Goal: Find contact information: Obtain details needed to contact an individual or organization

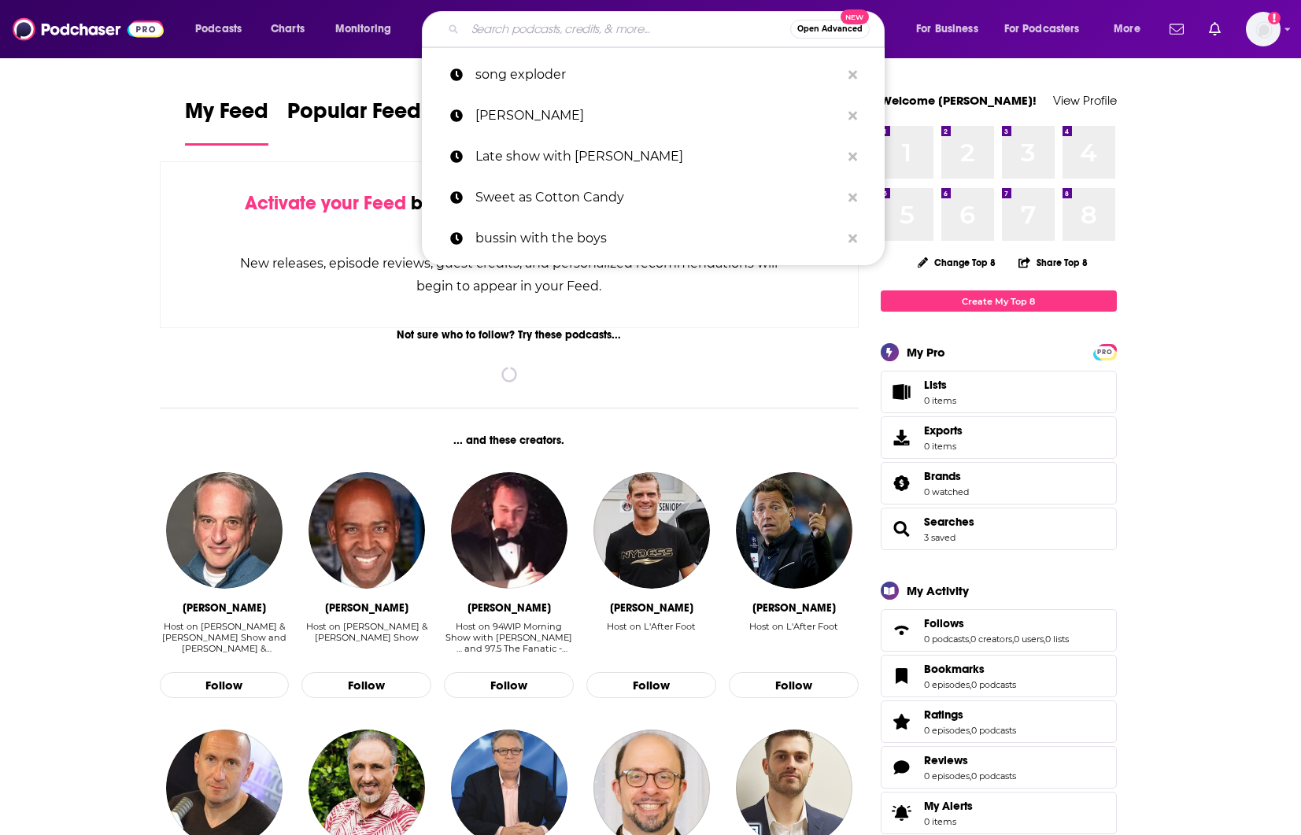
click at [565, 32] on input "Search podcasts, credits, & more..." at bounding box center [627, 29] width 325 height 25
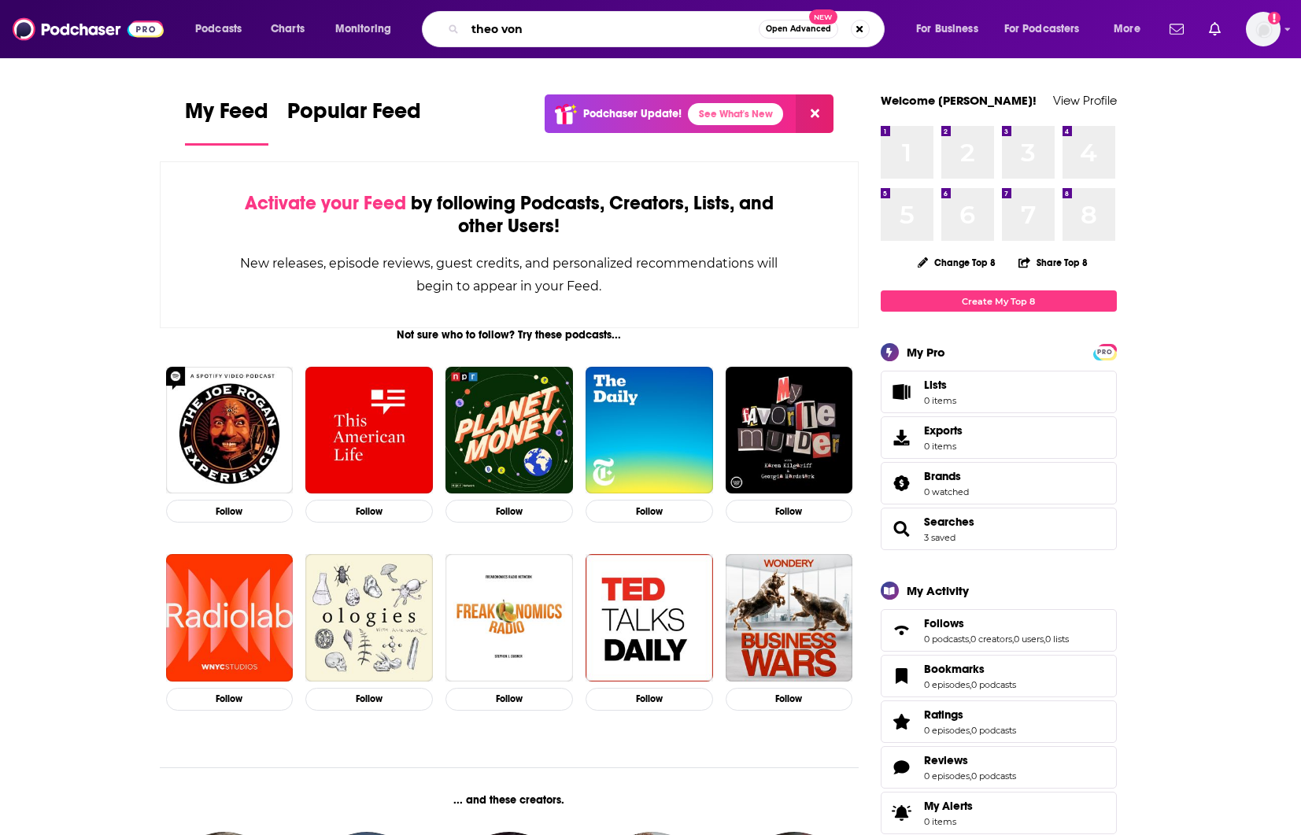
type input "theo von"
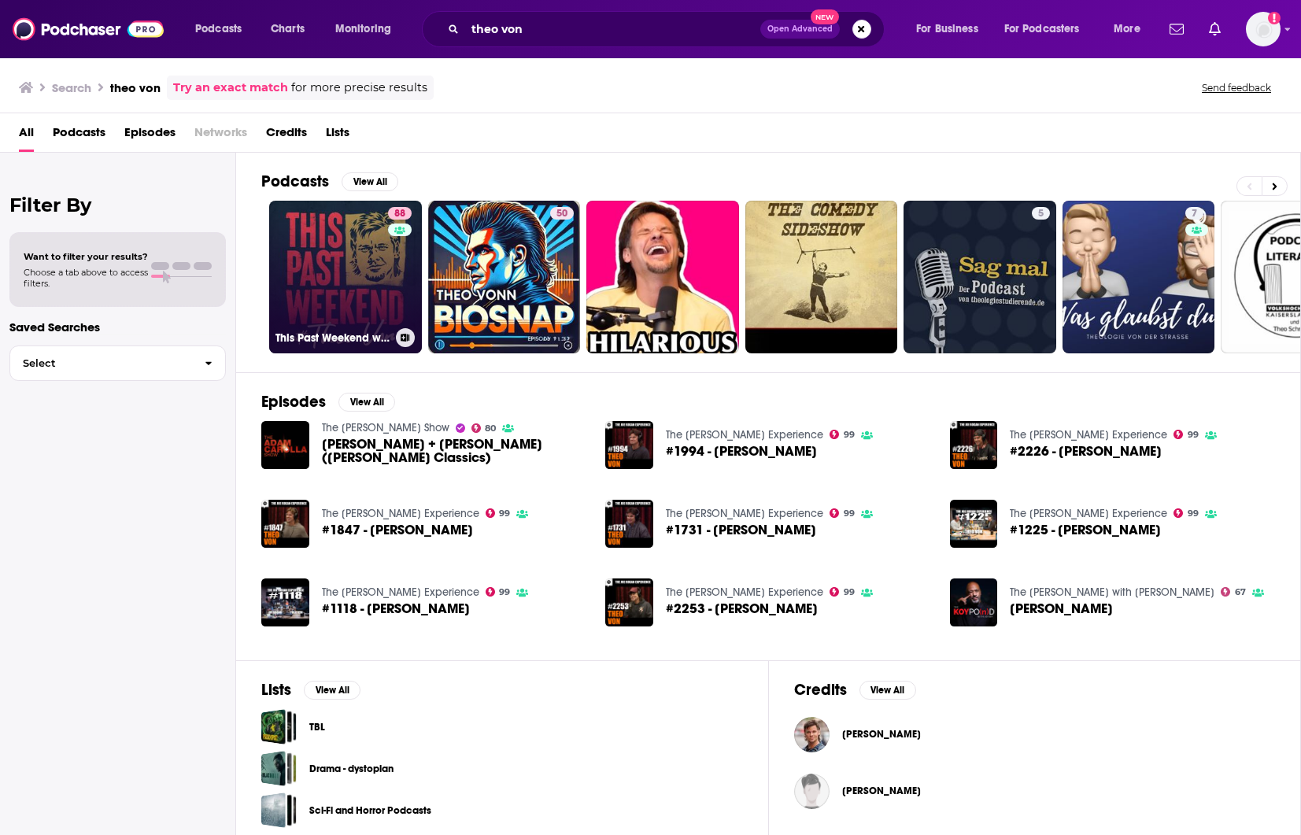
click at [324, 264] on link "88 This Past Weekend w/ [PERSON_NAME]" at bounding box center [345, 277] width 153 height 153
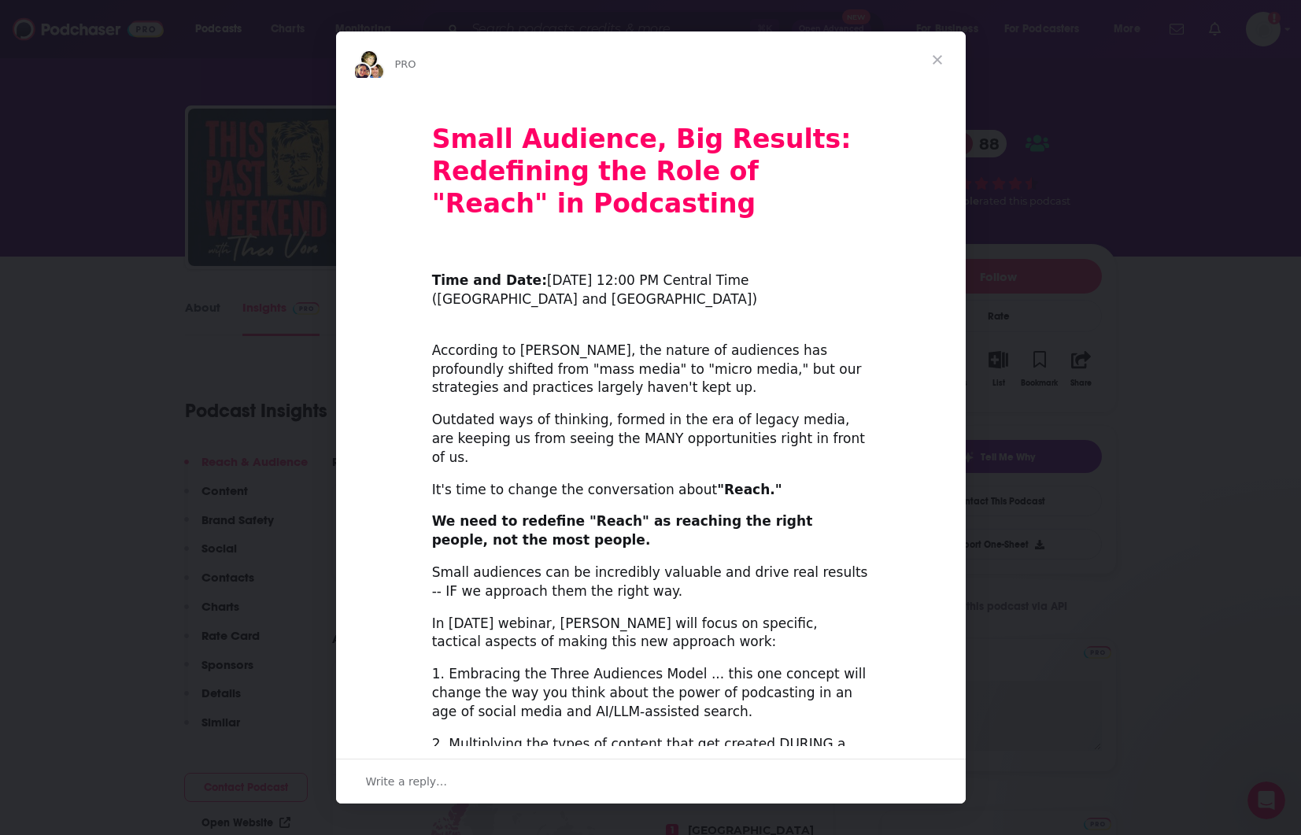
click at [939, 55] on span "Close" at bounding box center [937, 59] width 57 height 57
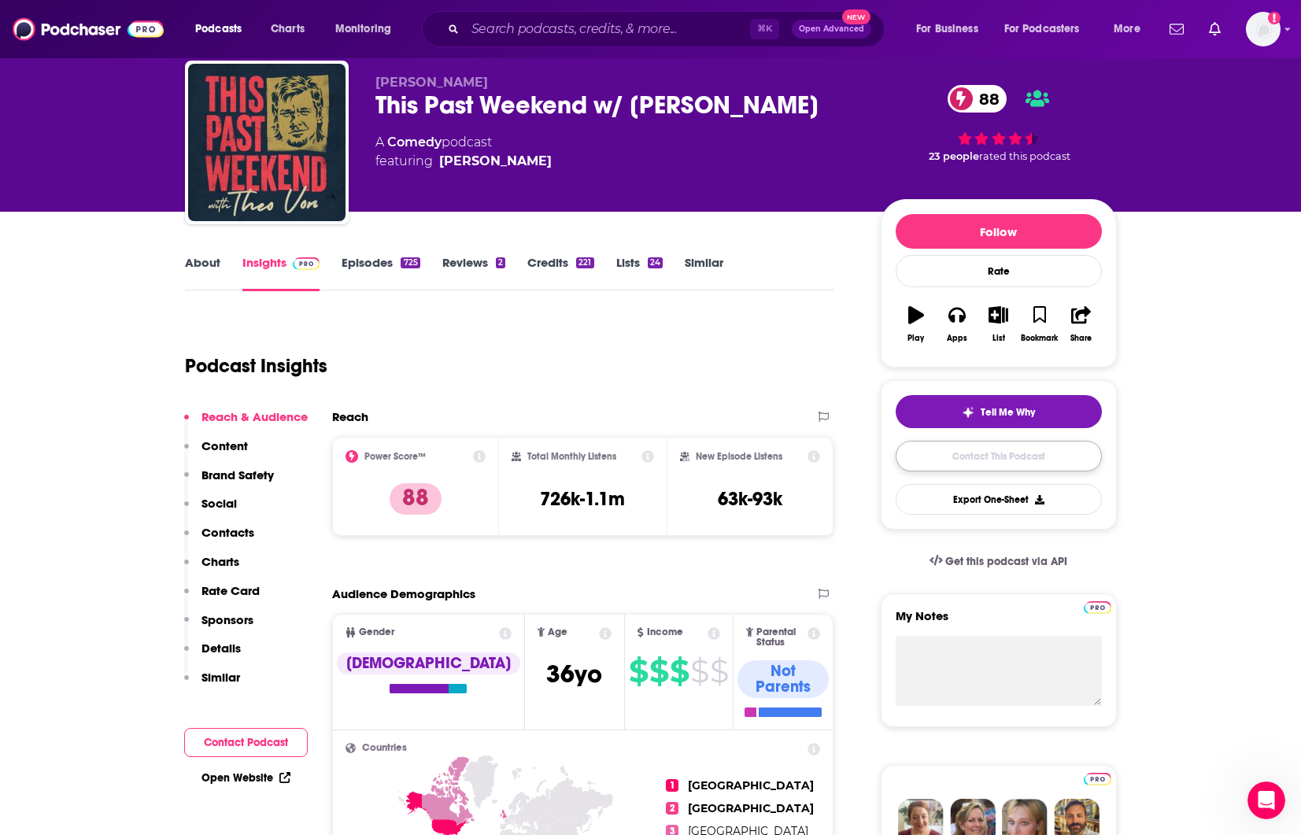
click at [998, 462] on link "Contact This Podcast" at bounding box center [998, 456] width 206 height 31
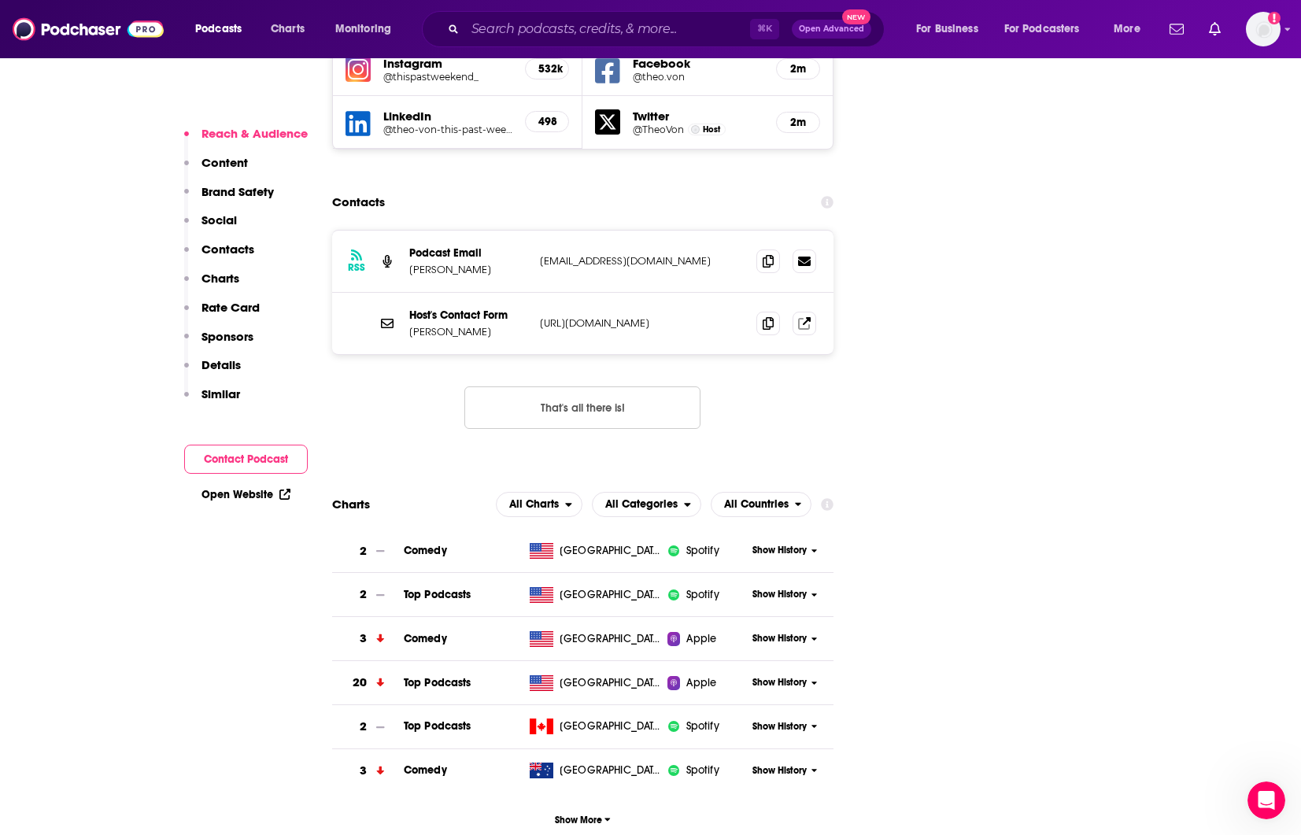
scroll to position [1934, 0]
